Goal: Check status: Check status

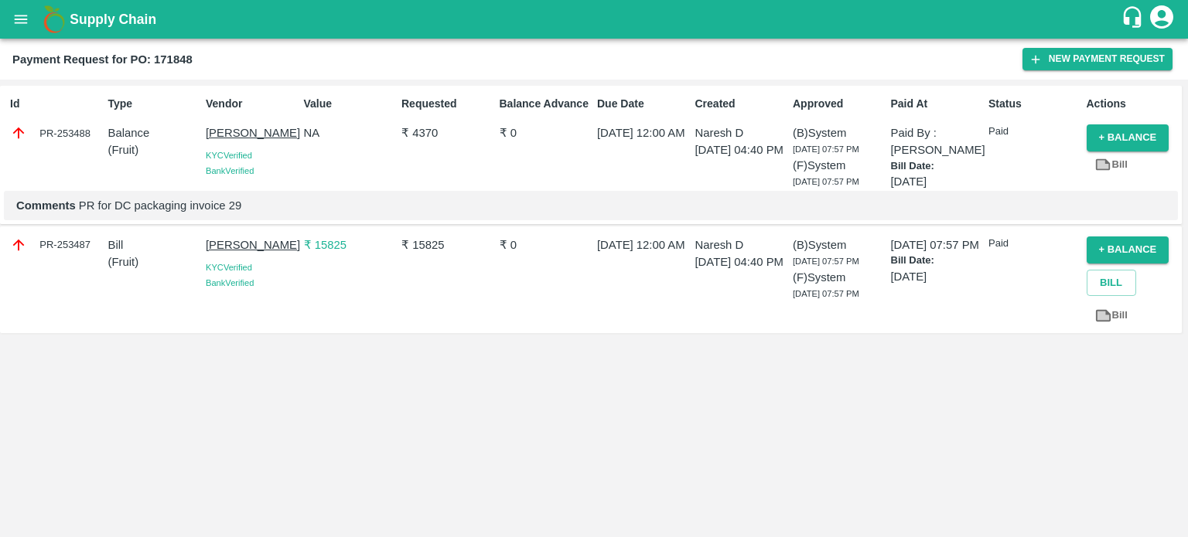
click at [23, 18] on icon "open drawer" at bounding box center [20, 19] width 17 height 17
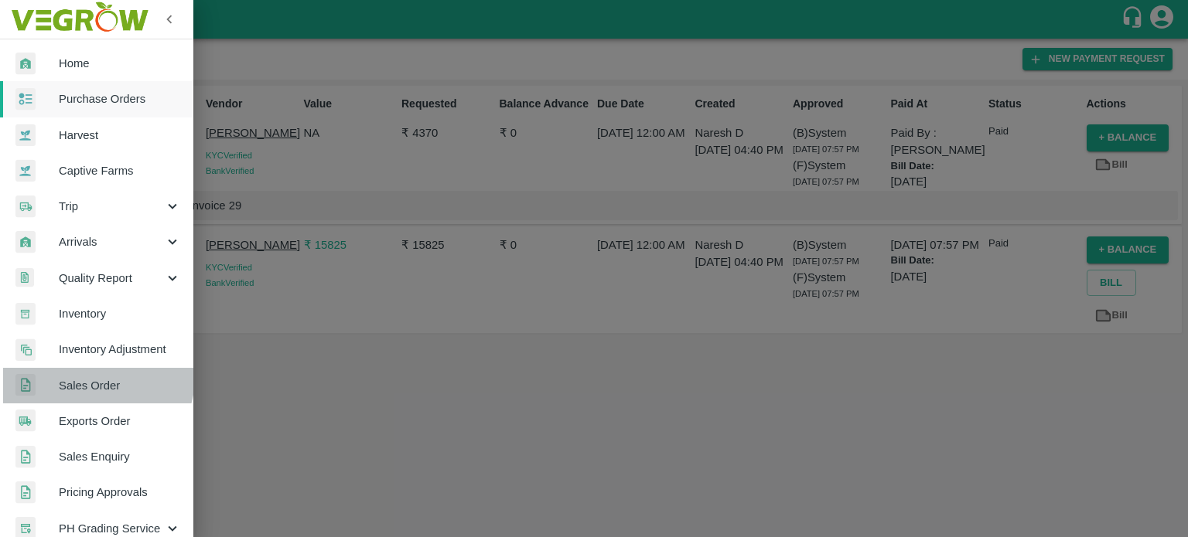
click at [96, 377] on span "Sales Order" at bounding box center [120, 385] width 122 height 17
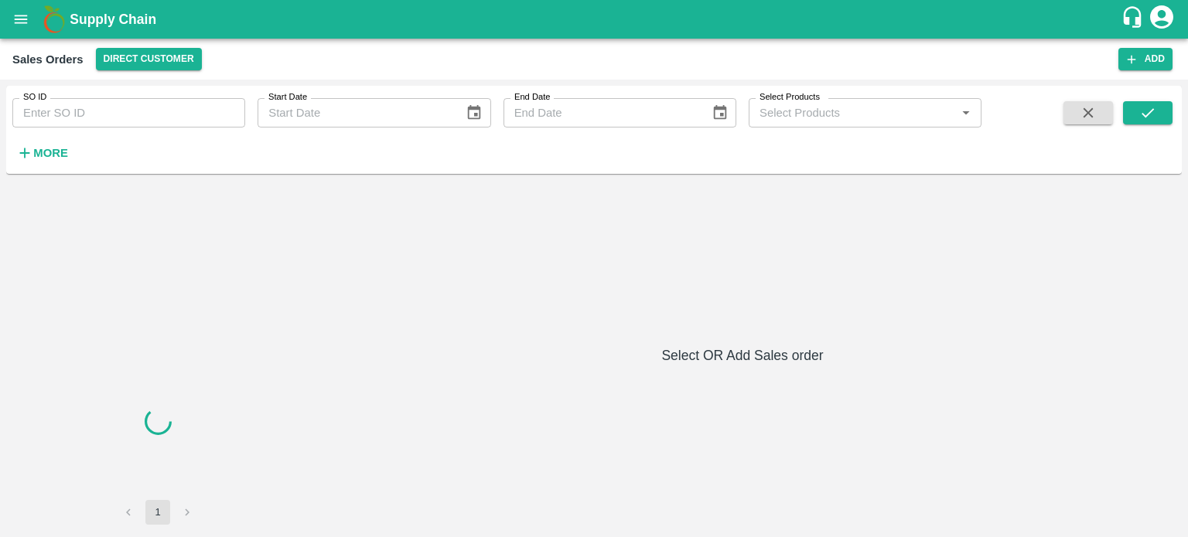
click at [107, 121] on input "SO ID" at bounding box center [128, 112] width 233 height 29
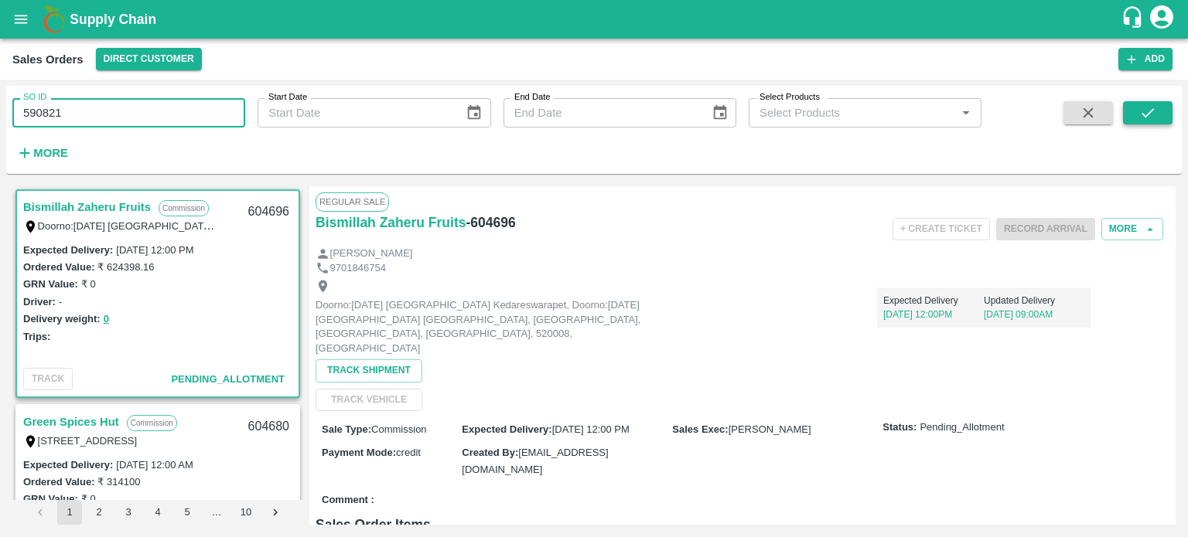
type input "590821"
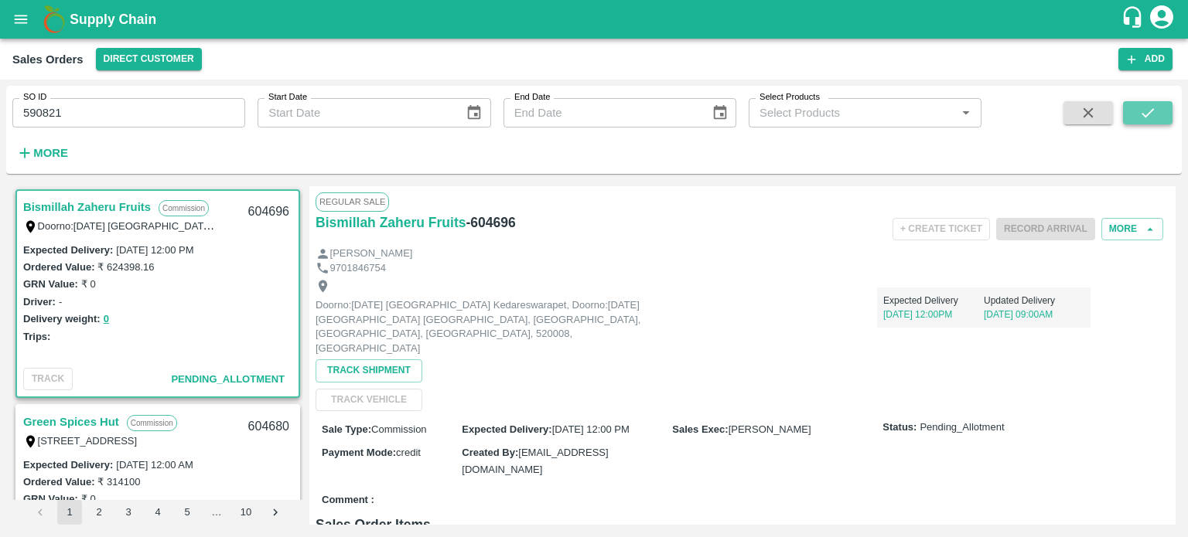
click at [1141, 103] on button "submit" at bounding box center [1147, 112] width 49 height 23
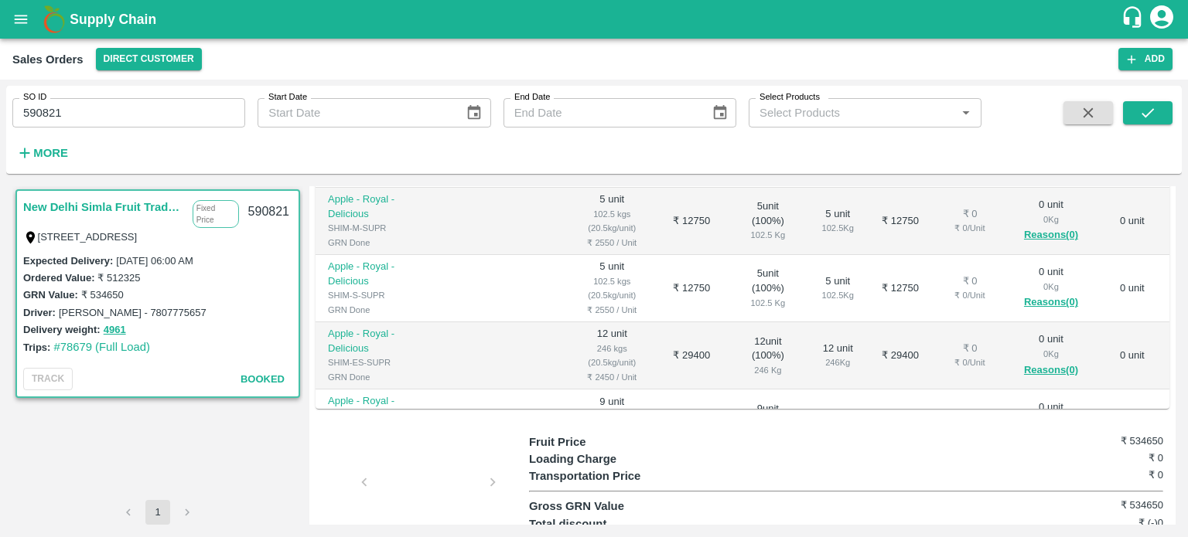
scroll to position [779, 0]
click at [68, 123] on input "590821" at bounding box center [128, 112] width 233 height 29
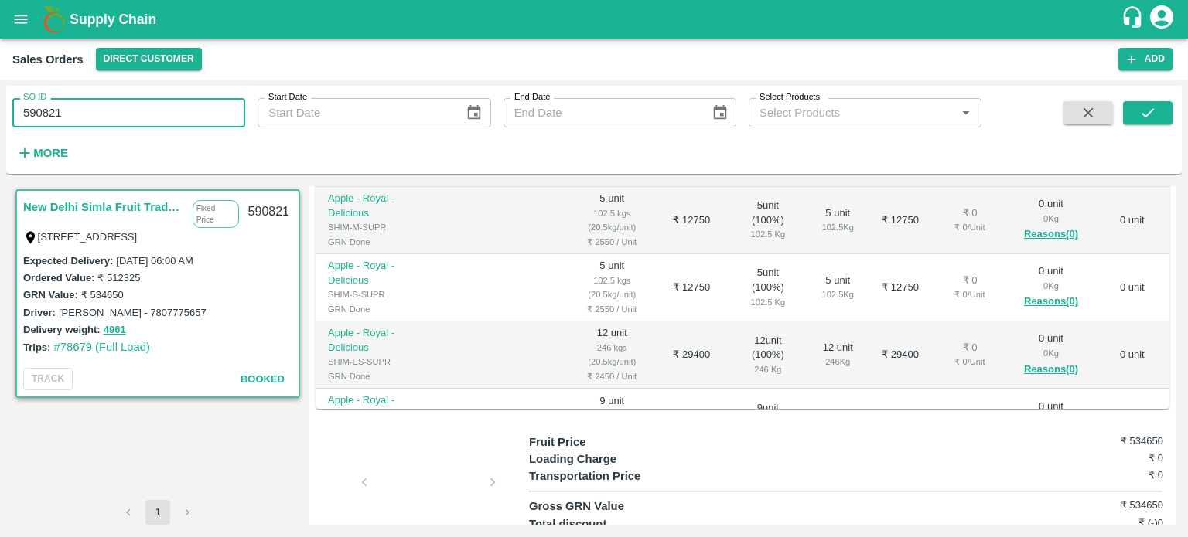
paste input "text"
click at [1149, 114] on icon "submit" at bounding box center [1147, 112] width 17 height 17
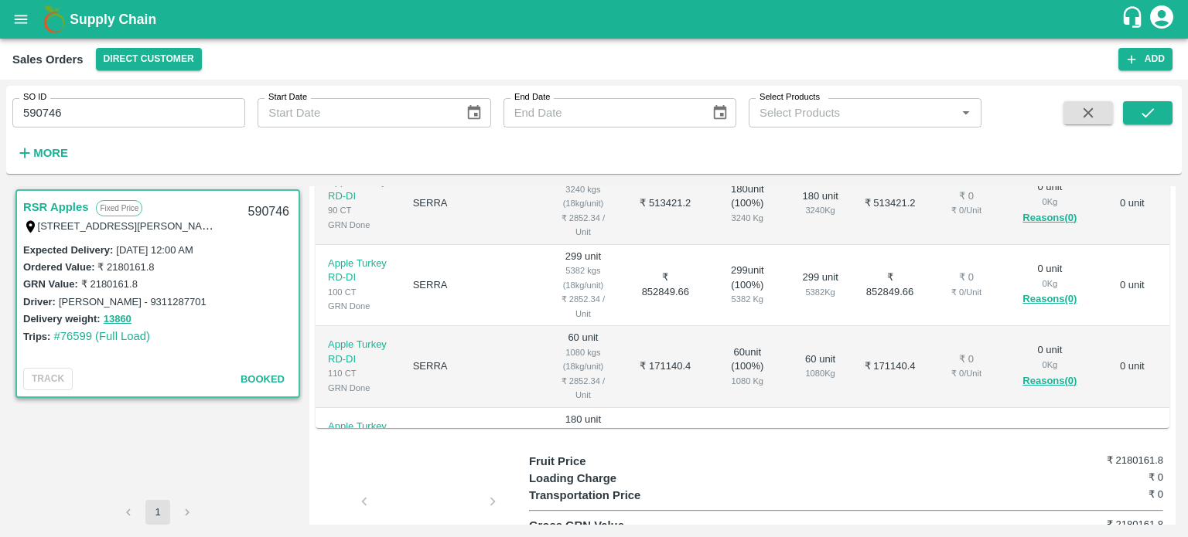
scroll to position [448, 0]
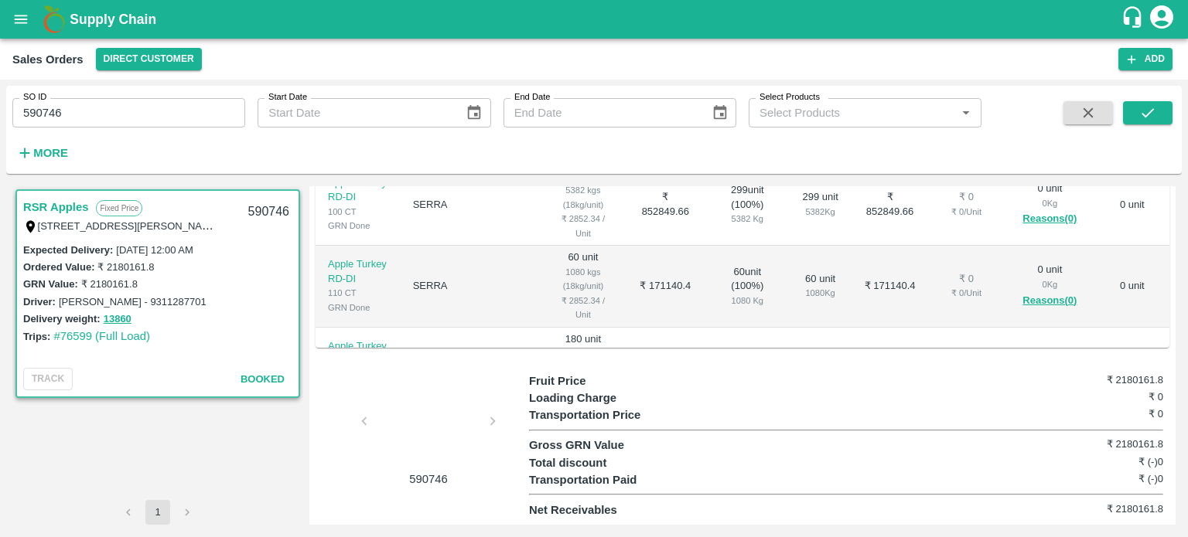
click at [97, 132] on div "SO ID 590746 SO ID Start Date Start Date End Date End Date Select Products Sele…" at bounding box center [490, 126] width 981 height 80
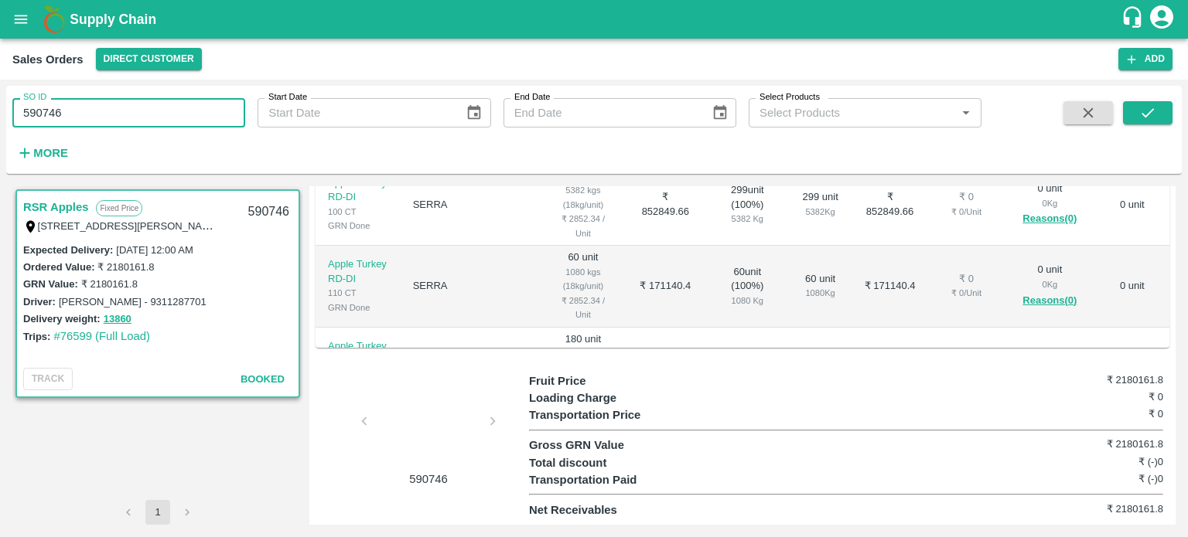
click at [82, 121] on input "590746" at bounding box center [128, 112] width 233 height 29
paste input "text"
type input "591074"
click at [1147, 117] on icon "submit" at bounding box center [1147, 112] width 17 height 17
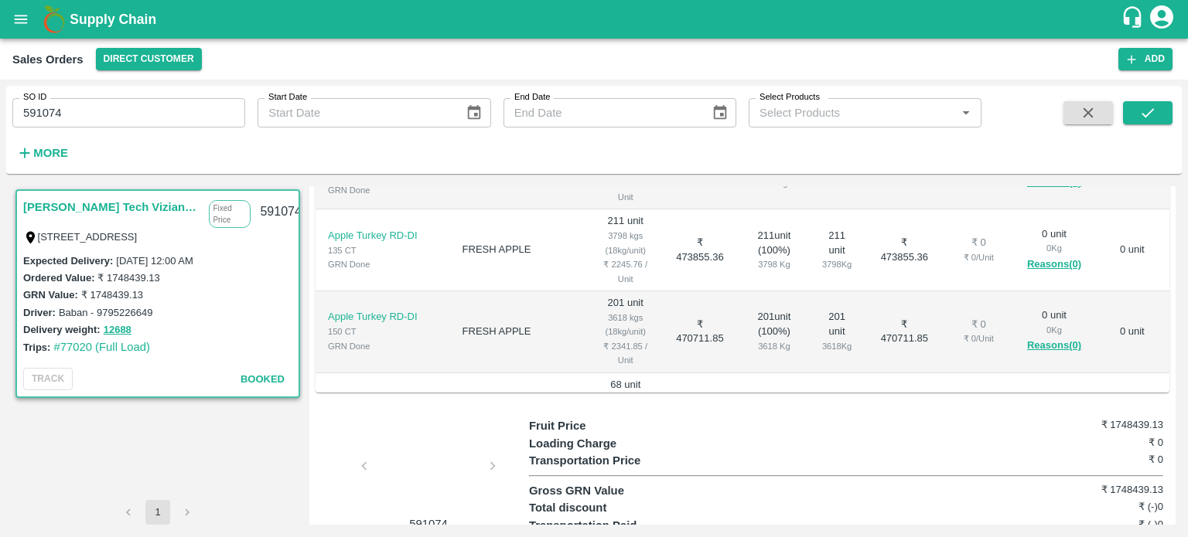
scroll to position [410, 0]
